Goal: Task Accomplishment & Management: Complete application form

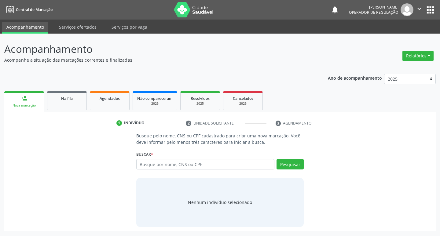
click at [197, 159] on div "Buscar * Busque por nome, CNS ou CPF Nenhum resultado encontrado para: " " Digi…" at bounding box center [220, 162] width 168 height 24
click at [212, 170] on div "Busque por nome, CNS ou CPF Nenhum resultado encontrado para: " " Digite nome, …" at bounding box center [220, 166] width 168 height 15
click at [213, 169] on input "text" at bounding box center [205, 164] width 138 height 10
type input "706806235978428"
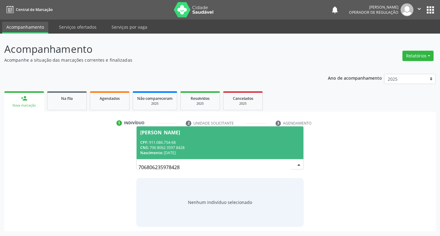
click at [248, 146] on div "CNS: 706 8062 3597 8428" at bounding box center [220, 147] width 160 height 5
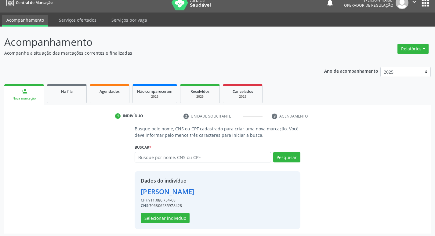
scroll to position [9, 0]
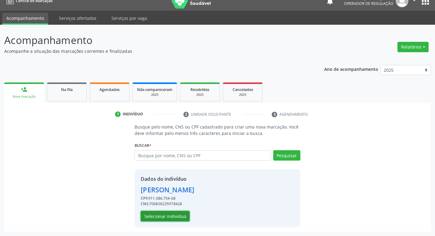
click at [177, 211] on div "Dados do indivíduo [PERSON_NAME] CPF: 911.086.754-68 CNS: 706806235978428 Selec…" at bounding box center [167, 198] width 53 height 46
click at [177, 215] on button "Selecionar indivíduo" at bounding box center [165, 216] width 49 height 10
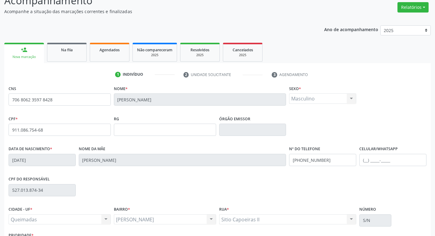
scroll to position [95, 0]
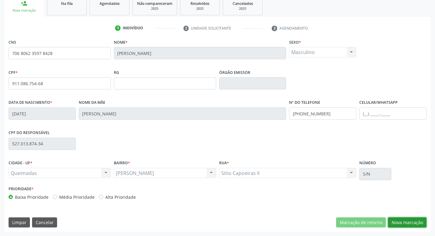
click at [415, 224] on button "Nova marcação" at bounding box center [407, 223] width 38 height 10
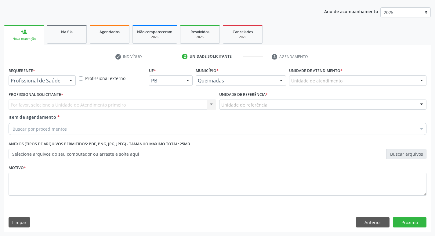
scroll to position [67, 0]
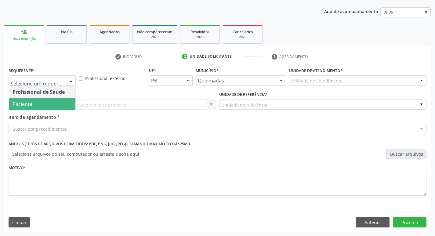
click at [45, 104] on span "Paciente" at bounding box center [42, 104] width 67 height 12
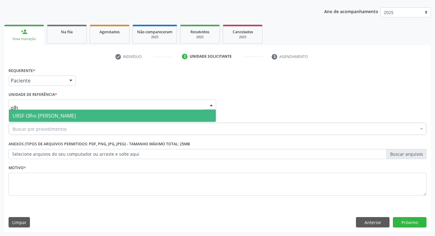
type input "olho"
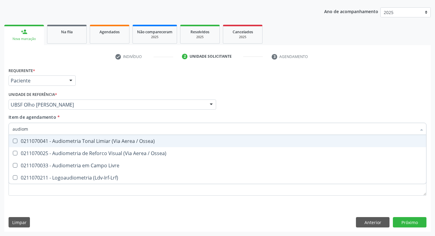
type input "audiome"
click at [65, 140] on div "0211070041 - Audiometria Tonal Limiar (Via Aerea / Ossea)" at bounding box center [218, 141] width 410 height 5
checkbox Ossea\) "true"
click at [114, 90] on div "Unidade de referência * UBSF Olho Dagua Salgado UBSF Ligeiro II UBSF Saulo Leal…" at bounding box center [113, 100] width 208 height 20
checkbox Ossea\) "true"
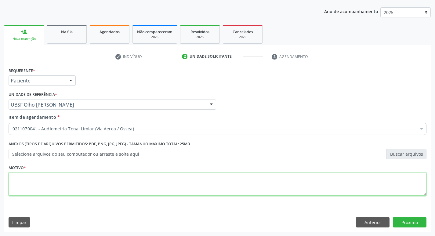
click at [44, 187] on textarea at bounding box center [218, 184] width 418 height 23
type textarea "avaliação"
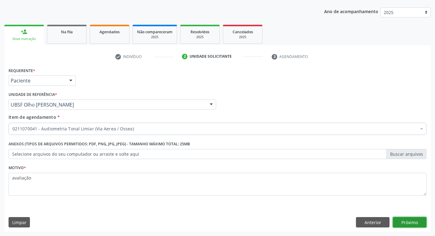
click at [410, 220] on button "Próximo" at bounding box center [410, 222] width 34 height 10
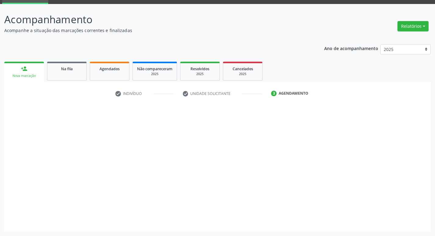
scroll to position [30, 0]
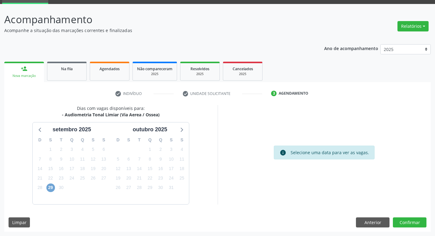
click at [49, 190] on span "29" at bounding box center [50, 188] width 9 height 9
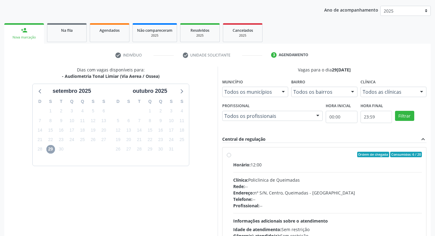
scroll to position [118, 0]
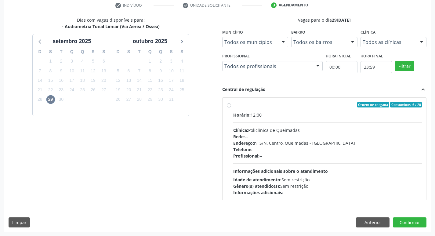
click at [319, 113] on div "Horário: 12:00" at bounding box center [327, 115] width 189 height 6
click at [231, 108] on input "Ordem de chegada Consumidos: 6 / 20 Horário: 12:00 Clínica: Policlinica de Quei…" at bounding box center [229, 104] width 4 height 5
radio input "true"
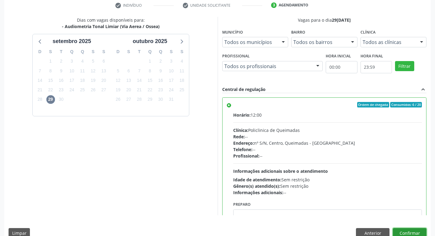
click at [406, 233] on button "Confirmar" at bounding box center [410, 233] width 34 height 10
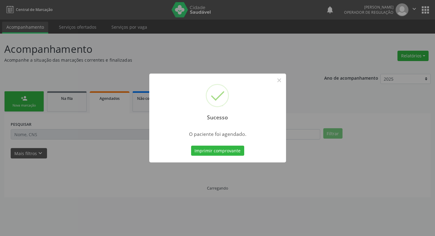
scroll to position [0, 0]
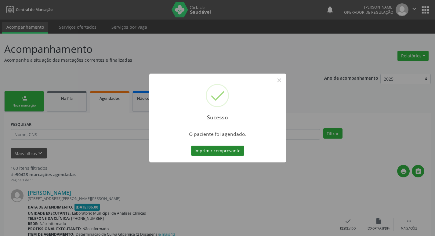
click at [195, 151] on button "Imprimir comprovante" at bounding box center [217, 151] width 53 height 10
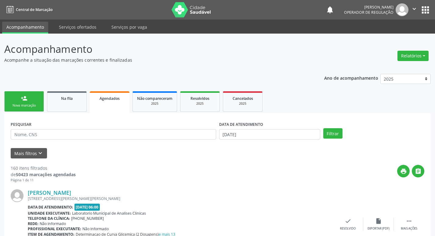
click at [38, 100] on link "person_add Nova marcação" at bounding box center [24, 101] width 40 height 20
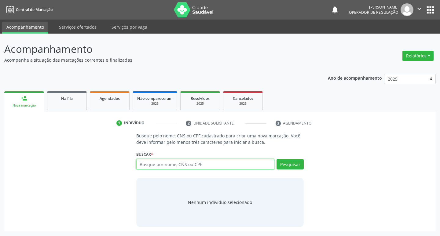
click at [149, 167] on input "text" at bounding box center [205, 164] width 138 height 10
type input "703604017454031"
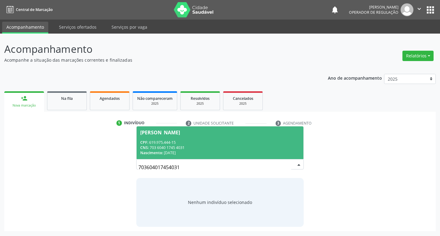
click at [261, 134] on div "[PERSON_NAME]" at bounding box center [220, 132] width 160 height 5
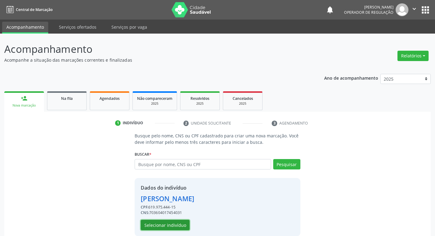
click at [181, 223] on button "Selecionar indivíduo" at bounding box center [165, 225] width 49 height 10
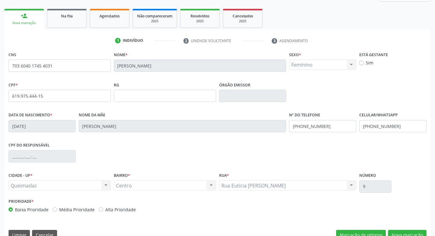
scroll to position [95, 0]
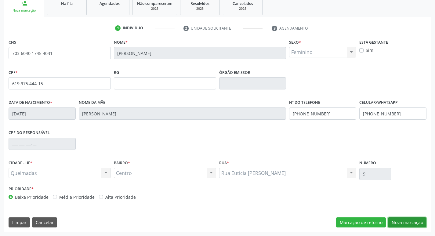
click at [400, 224] on button "Nova marcação" at bounding box center [407, 223] width 38 height 10
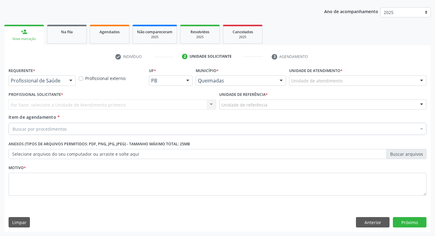
click at [66, 78] on div "Profissional de Saúde Profissional de Saúde Paciente Nenhum resultado encontrad…" at bounding box center [42, 80] width 67 height 10
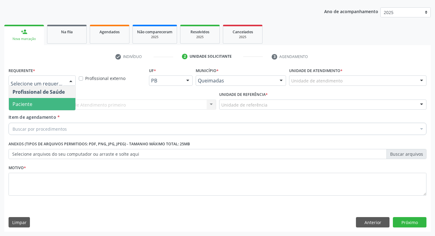
click at [60, 106] on span "Paciente" at bounding box center [42, 104] width 67 height 12
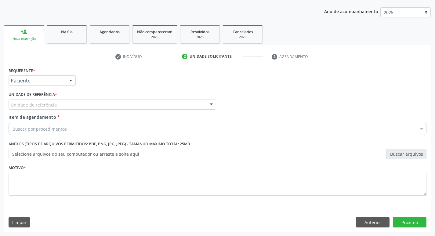
click at [60, 104] on div "Unidade de referência" at bounding box center [113, 105] width 208 height 10
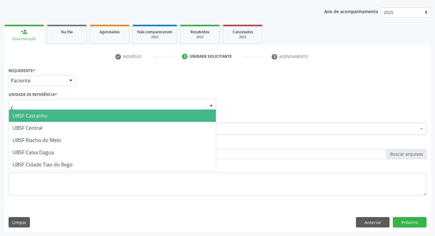
type input "ce"
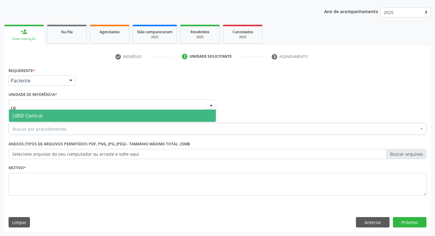
click at [61, 114] on span "UBSF Central" at bounding box center [112, 116] width 207 height 12
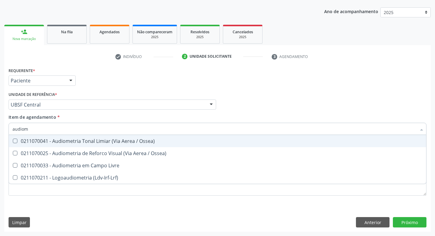
type input "audiome"
click at [90, 140] on div "0211070041 - Audiometria Tonal Limiar (Via Aerea / Ossea)" at bounding box center [218, 141] width 410 height 5
checkbox Ossea\) "true"
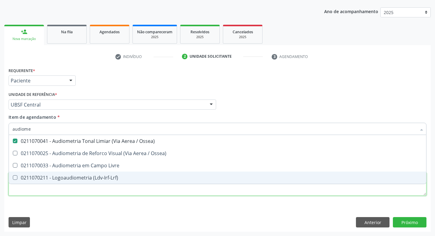
click at [79, 191] on div "Requerente * Paciente Profissional de Saúde Paciente Nenhum resultado encontrad…" at bounding box center [218, 135] width 418 height 138
checkbox Ossea\) "true"
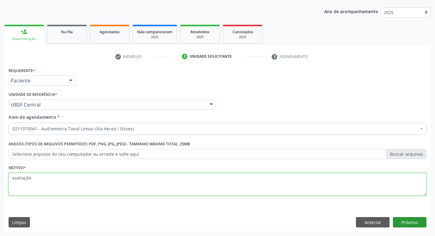
type textarea "avaliação"
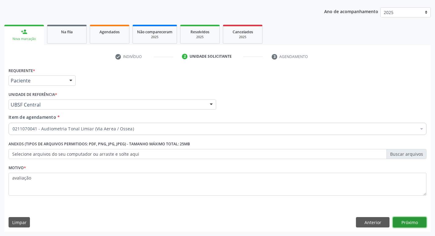
click at [415, 222] on button "Próximo" at bounding box center [410, 222] width 34 height 10
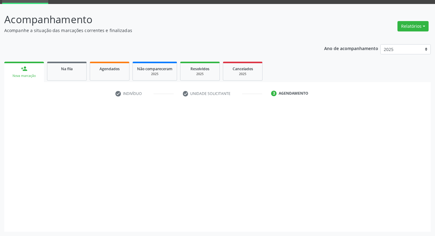
scroll to position [30, 0]
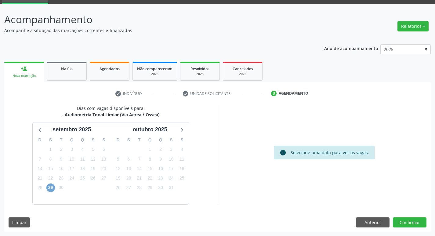
click at [51, 185] on span "29" at bounding box center [50, 188] width 9 height 9
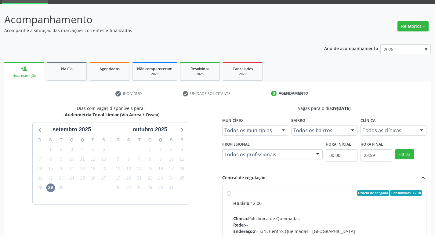
click at [254, 192] on div "Ordem de chegada Consumidos: 7 / 20" at bounding box center [327, 192] width 189 height 5
click at [231, 192] on input "Ordem de chegada Consumidos: 7 / 20 Horário: 12:00 Clínica: Policlinica de Quei…" at bounding box center [229, 192] width 4 height 5
radio input "true"
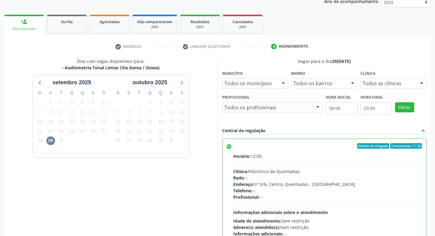
scroll to position [129, 0]
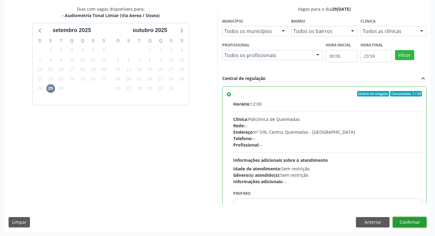
click at [416, 221] on button "Confirmar" at bounding box center [410, 222] width 34 height 10
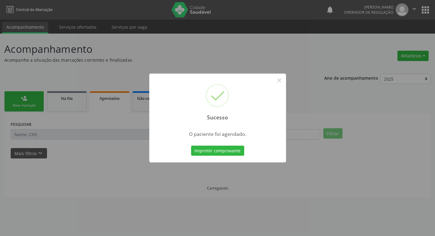
scroll to position [0, 0]
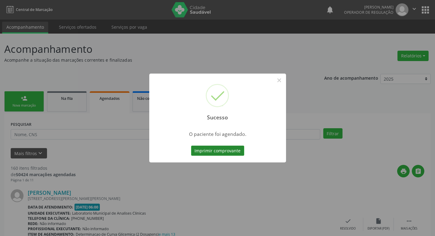
click at [207, 150] on button "Imprimir comprovante" at bounding box center [217, 151] width 53 height 10
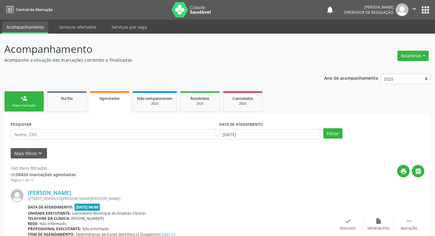
click at [9, 104] on link "person_add Nova marcação" at bounding box center [24, 101] width 40 height 20
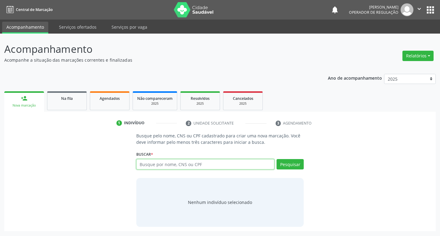
click at [178, 161] on input "text" at bounding box center [205, 164] width 138 height 10
type input "702603231133640"
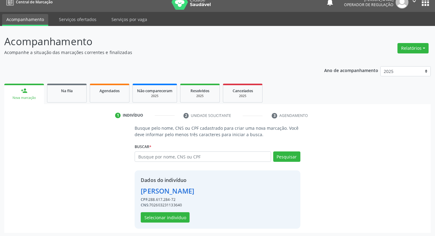
scroll to position [9, 0]
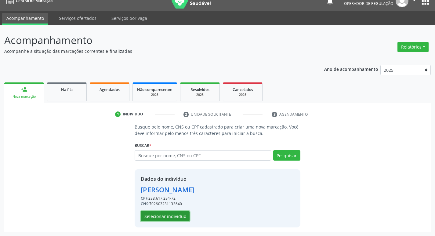
click at [155, 216] on button "Selecionar indivíduo" at bounding box center [165, 216] width 49 height 10
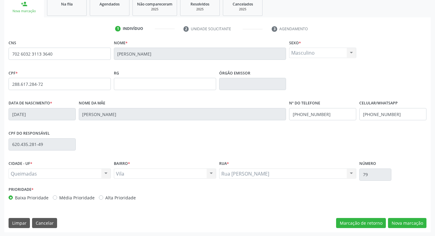
scroll to position [95, 0]
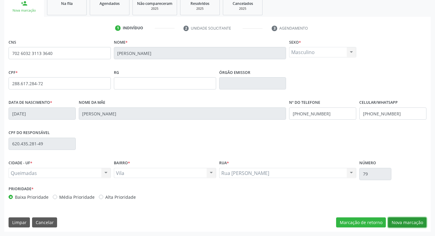
click at [411, 220] on button "Nova marcação" at bounding box center [407, 223] width 38 height 10
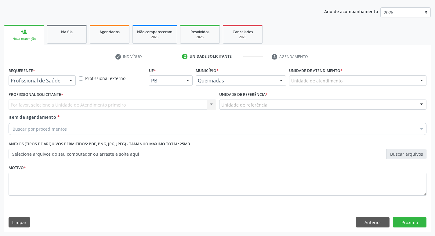
scroll to position [67, 0]
click at [65, 74] on div "Requerente * Profissional de Saúde Profissional de Saúde Paciente Nenhum result…" at bounding box center [42, 76] width 67 height 20
click at [64, 75] on div "Requerente * Profissional de Saúde Profissional de Saúde Paciente Nenhum result…" at bounding box center [42, 76] width 67 height 20
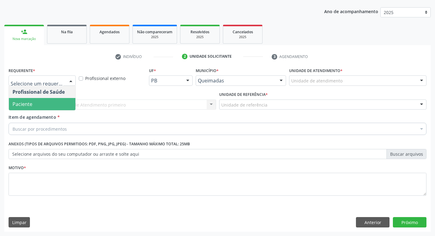
click at [56, 100] on span "Paciente" at bounding box center [42, 104] width 67 height 12
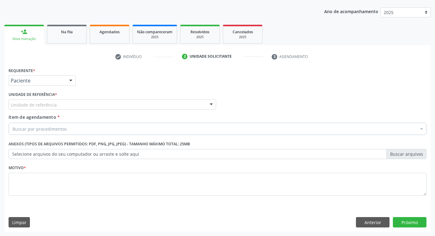
click at [62, 102] on div "Unidade de referência" at bounding box center [113, 105] width 208 height 10
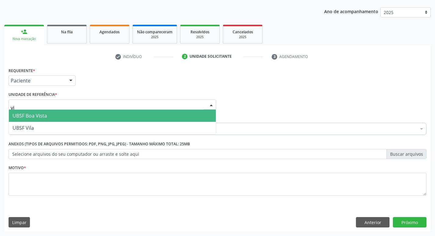
type input "vil"
click at [62, 115] on span "UBSF Vila" at bounding box center [112, 116] width 207 height 12
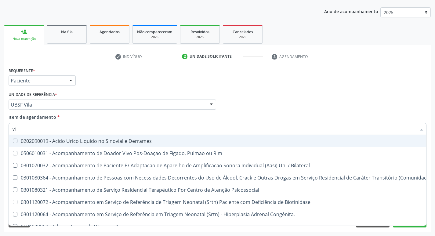
type input "v"
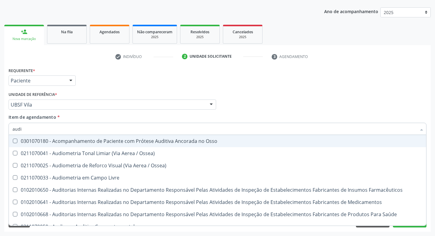
type input "audio"
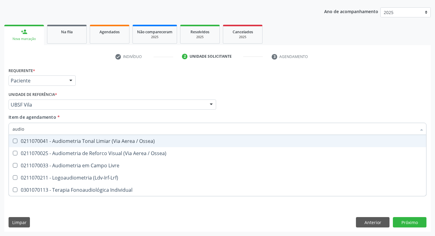
click at [142, 143] on div "0211070041 - Audiometria Tonal Limiar (Via Aerea / Ossea)" at bounding box center [218, 141] width 410 height 5
checkbox Ossea\) "true"
click at [203, 91] on div "Unidade de referência * UBSF Vila UBSF Ligeiro II UBSF Saulo Leal [PERSON_NAME]…" at bounding box center [113, 100] width 208 height 20
checkbox Ossea\) "true"
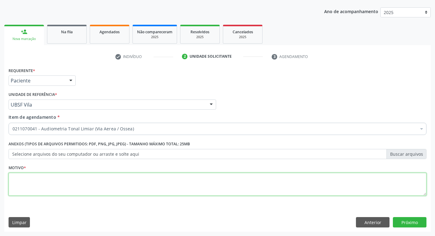
click at [82, 182] on textarea at bounding box center [218, 184] width 418 height 23
type textarea "avaliação"
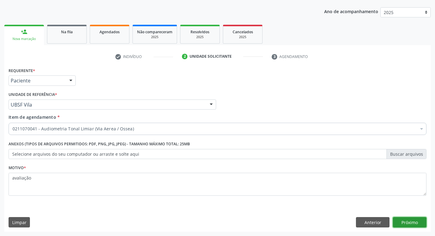
click at [411, 221] on button "Próximo" at bounding box center [410, 222] width 34 height 10
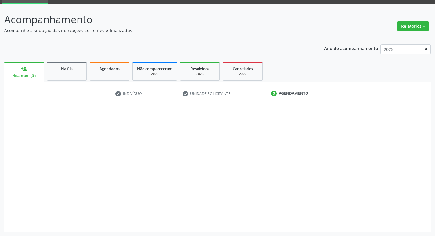
scroll to position [30, 0]
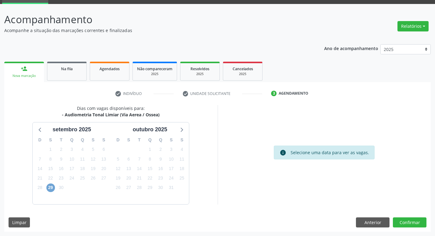
click at [48, 188] on span "29" at bounding box center [50, 188] width 9 height 9
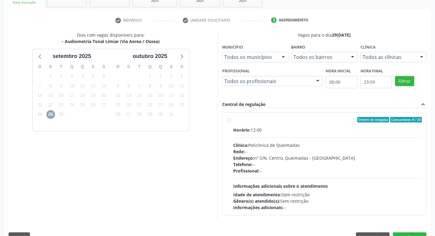
scroll to position [118, 0]
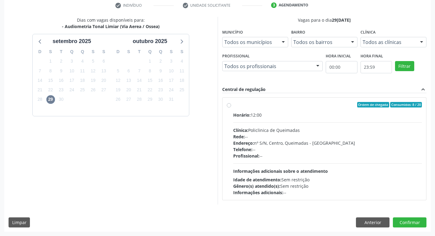
click at [291, 104] on div "Ordem de chegada Consumidos: 8 / 20" at bounding box center [327, 104] width 189 height 5
click at [231, 104] on input "Ordem de chegada Consumidos: 8 / 20 Horário: 12:00 Clínica: Policlinica de Quei…" at bounding box center [229, 104] width 4 height 5
radio input "true"
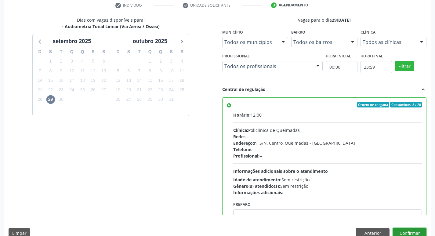
click at [406, 229] on button "Confirmar" at bounding box center [410, 233] width 34 height 10
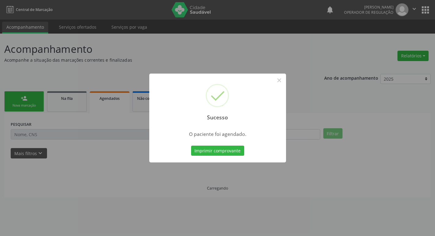
scroll to position [0, 0]
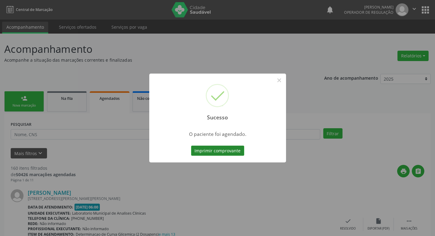
click at [225, 150] on button "Imprimir comprovante" at bounding box center [217, 151] width 53 height 10
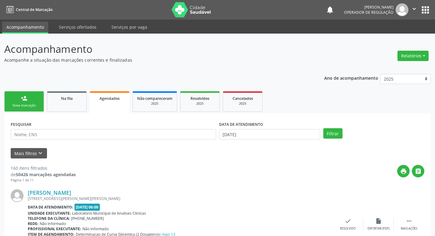
click at [15, 102] on link "person_add Nova marcação" at bounding box center [24, 101] width 40 height 20
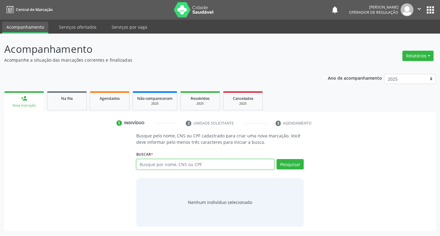
click at [165, 166] on input "text" at bounding box center [205, 164] width 138 height 10
click at [164, 163] on input "text" at bounding box center [205, 164] width 138 height 10
click at [175, 161] on input "text" at bounding box center [205, 164] width 138 height 10
type input "704204752636382"
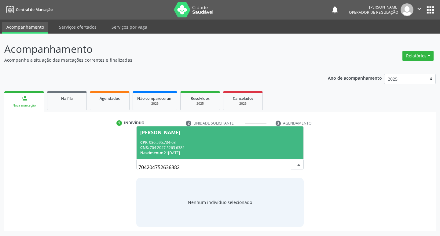
click at [221, 148] on div "CNS: 704 2047 5263 6382" at bounding box center [220, 147] width 160 height 5
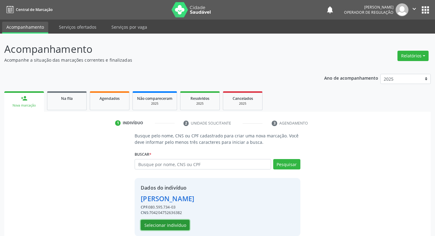
click at [168, 226] on button "Selecionar indivíduo" at bounding box center [165, 225] width 49 height 10
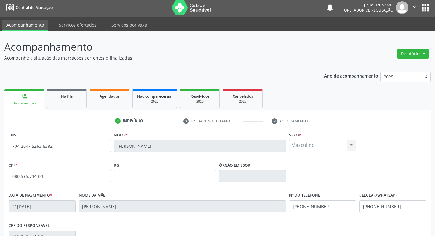
scroll to position [95, 0]
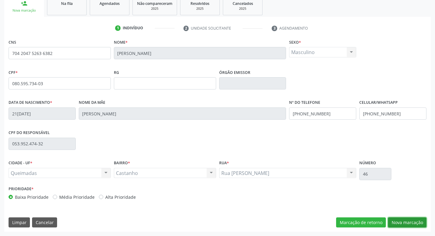
drag, startPoint x: 403, startPoint y: 222, endPoint x: 391, endPoint y: 222, distance: 11.9
click at [403, 222] on button "Nova marcação" at bounding box center [407, 223] width 38 height 10
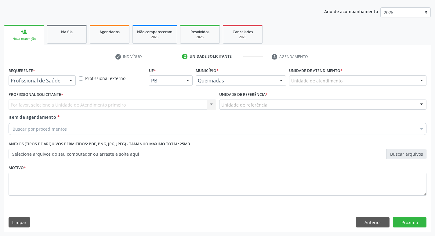
scroll to position [67, 0]
click at [69, 78] on div at bounding box center [70, 81] width 9 height 10
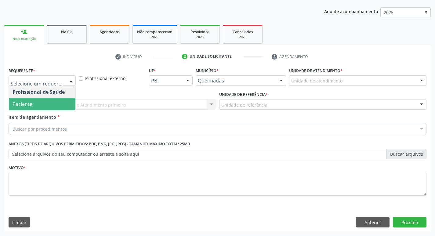
click at [50, 102] on span "Paciente" at bounding box center [42, 104] width 67 height 12
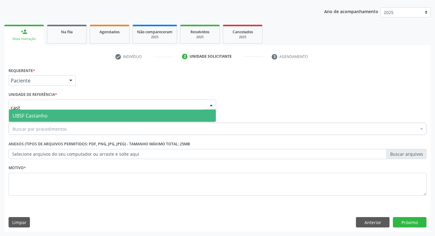
type input "casta"
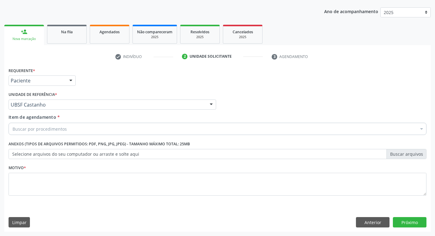
click at [68, 127] on div "Buscar por procedimentos" at bounding box center [218, 129] width 418 height 12
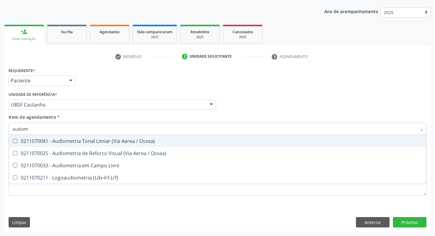
type input "audiome"
click at [69, 144] on div "0211070041 - Audiometria Tonal Limiar (Via Aerea / Ossea)" at bounding box center [218, 141] width 410 height 5
checkbox Ossea\) "true"
click at [96, 79] on div "Requerente * Paciente Profissional de Saúde Paciente Nenhum resultado encontrad…" at bounding box center [217, 78] width 421 height 24
checkbox Ossea\) "true"
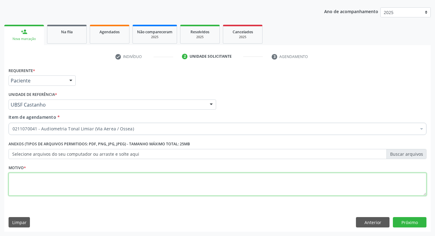
click at [50, 184] on textarea at bounding box center [218, 184] width 418 height 23
type textarea "avaliação"
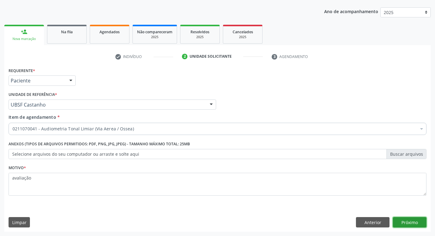
click at [407, 221] on button "Próximo" at bounding box center [410, 222] width 34 height 10
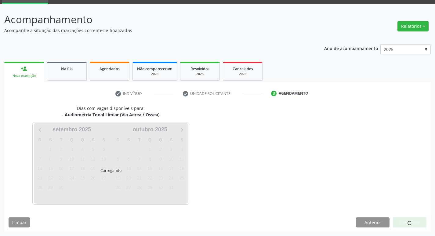
scroll to position [30, 0]
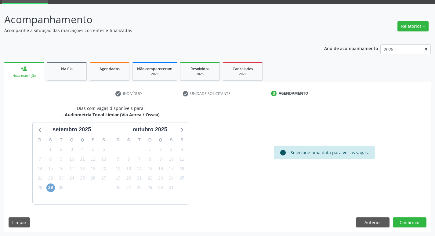
click at [53, 188] on span "29" at bounding box center [50, 188] width 9 height 9
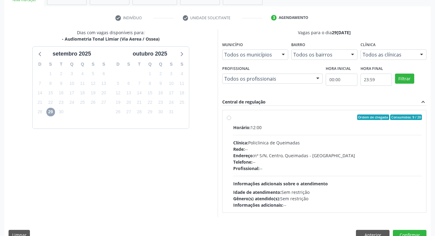
scroll to position [118, 0]
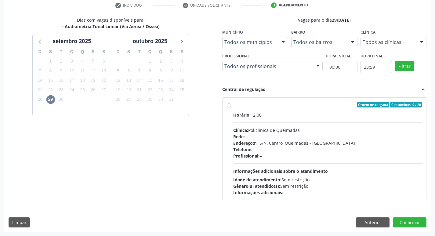
click at [364, 132] on div "Clínica: Policlinica de Queimadas" at bounding box center [327, 130] width 189 height 6
click at [231, 108] on input "Ordem de chegada Consumidos: 9 / 20 Horário: 12:00 Clínica: Policlinica de Quei…" at bounding box center [229, 104] width 4 height 5
radio input "true"
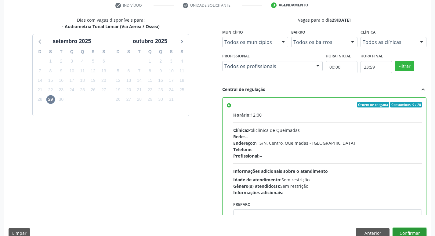
click at [409, 231] on button "Confirmar" at bounding box center [410, 233] width 34 height 10
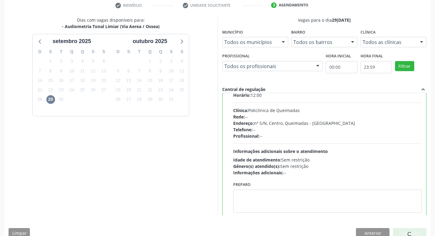
scroll to position [30, 0]
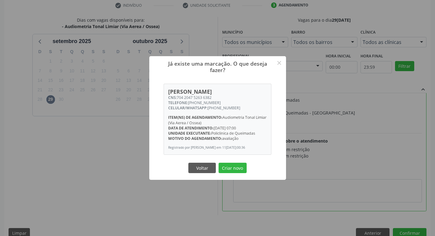
drag, startPoint x: 179, startPoint y: 93, endPoint x: 215, endPoint y: 96, distance: 36.1
click at [215, 96] on div "CNS: 704 2047 5263 6382" at bounding box center [217, 97] width 99 height 5
copy div "704 2047 5263 6382"
click at [283, 60] on button "×" at bounding box center [279, 63] width 10 height 10
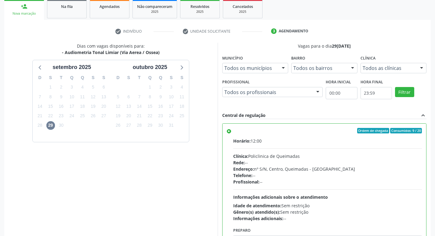
scroll to position [37, 0]
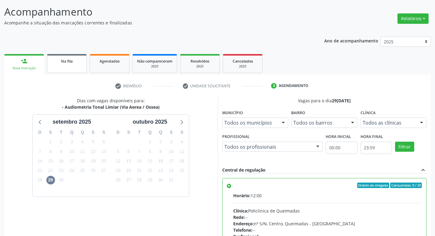
click at [71, 64] on link "Na fila" at bounding box center [67, 63] width 40 height 19
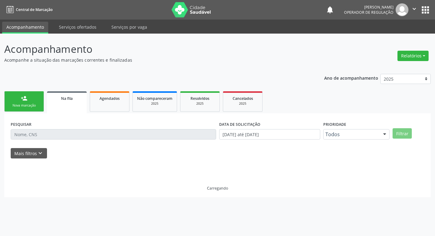
scroll to position [0, 0]
click at [116, 103] on link "Agendados" at bounding box center [110, 101] width 40 height 20
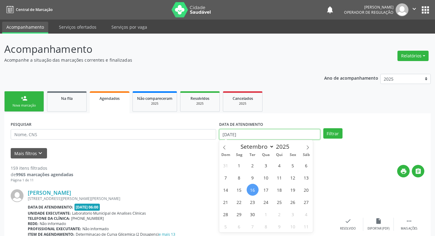
click at [241, 136] on input "[DATE]" at bounding box center [269, 134] width 101 height 10
click at [176, 123] on div "PESQUISAR" at bounding box center [113, 132] width 209 height 24
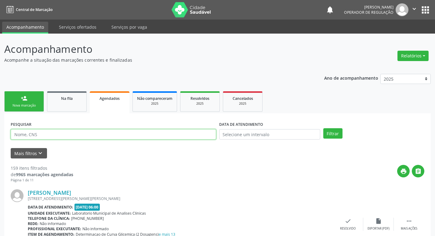
click at [176, 132] on input "text" at bounding box center [114, 134] width 206 height 10
paste input "704 2047 5263 6382"
type input "704 2047 5263 6382"
click at [324, 128] on button "Filtrar" at bounding box center [333, 133] width 19 height 10
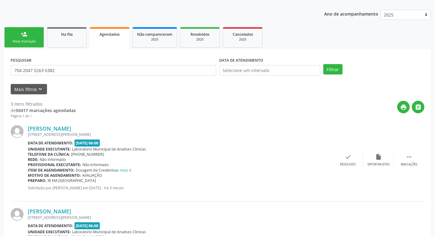
scroll to position [206, 0]
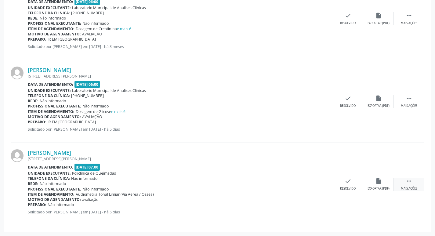
click at [412, 178] on icon "" at bounding box center [409, 181] width 7 height 7
click at [376, 182] on icon "edit" at bounding box center [379, 181] width 7 height 7
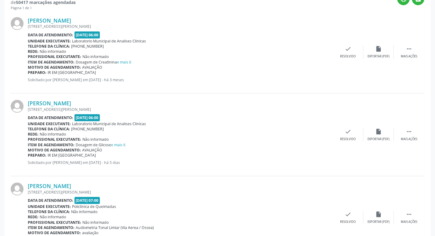
scroll to position [193, 0]
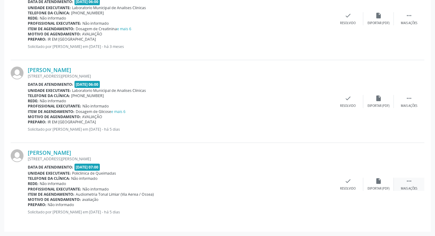
click at [410, 181] on icon "" at bounding box center [409, 181] width 7 height 7
click at [286, 183] on icon "print" at bounding box center [287, 181] width 7 height 7
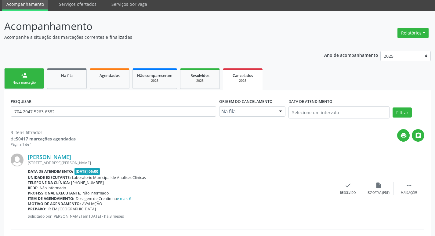
scroll to position [0, 0]
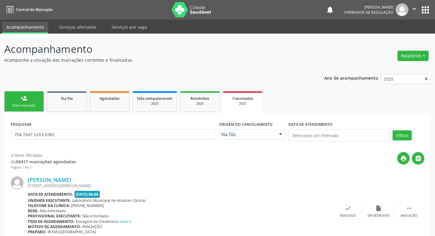
click at [414, 5] on button "" at bounding box center [415, 9] width 12 height 13
click at [402, 37] on link "Sair" at bounding box center [399, 37] width 42 height 9
